Goal: Transaction & Acquisition: Download file/media

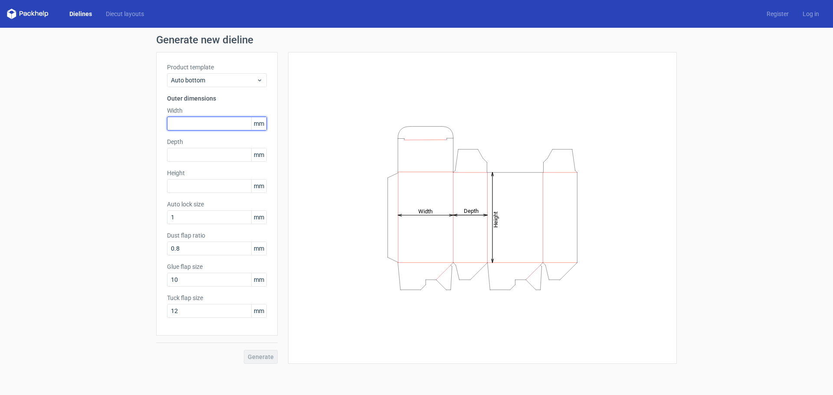
click at [207, 127] on input "text" at bounding box center [217, 124] width 100 height 14
type input "75"
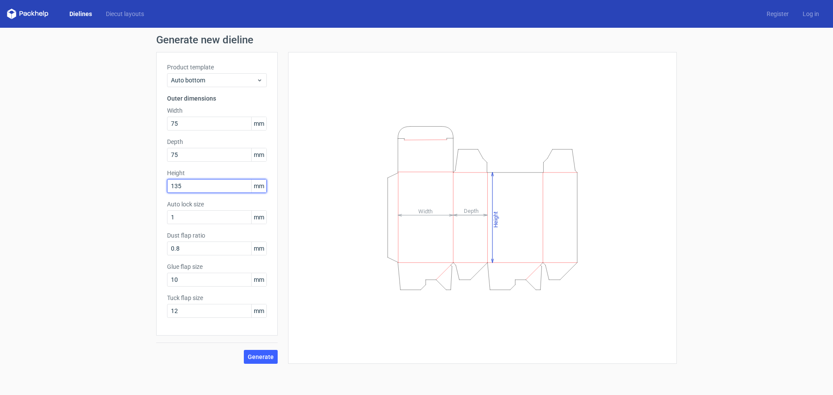
type input "135"
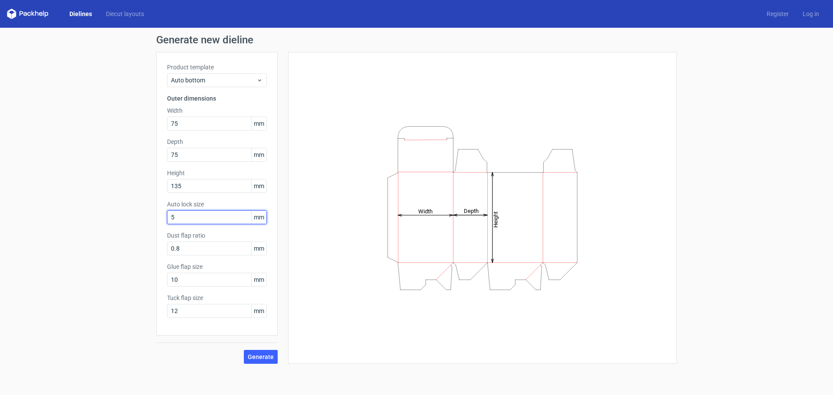
type input "5"
type input "1"
type input "17"
type input "15"
click at [244, 350] on button "Generate" at bounding box center [261, 357] width 34 height 14
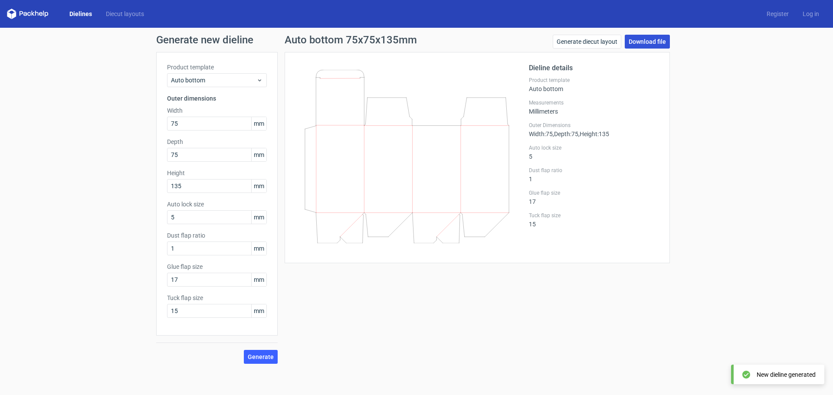
click at [653, 40] on link "Download file" at bounding box center [647, 42] width 45 height 14
